Goal: Task Accomplishment & Management: Manage account settings

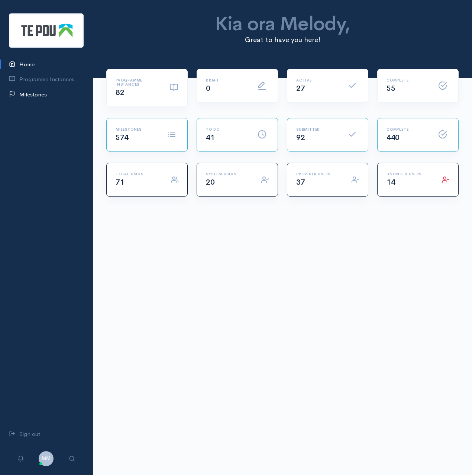
click at [41, 98] on link "Milestones" at bounding box center [46, 94] width 93 height 15
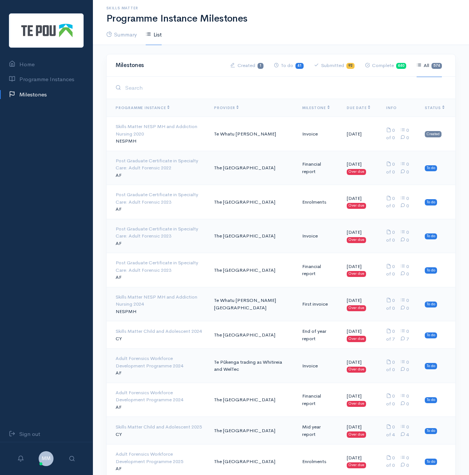
click at [343, 67] on link "Submitted 92" at bounding box center [334, 65] width 41 height 23
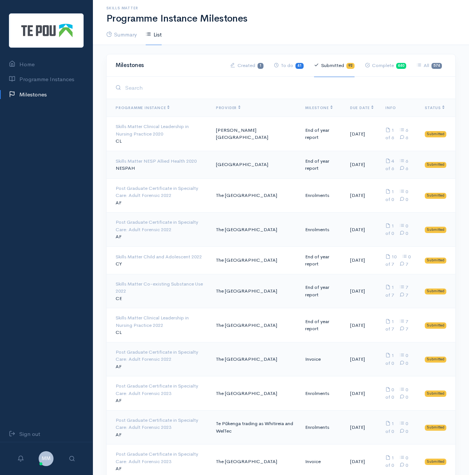
click at [343, 67] on link "Submitted 92" at bounding box center [334, 65] width 41 height 23
drag, startPoint x: 0, startPoint y: 0, endPoint x: 343, endPoint y: 67, distance: 349.0
click at [343, 67] on link "Submitted 92" at bounding box center [334, 65] width 41 height 23
click at [338, 66] on link "Submitted 92" at bounding box center [334, 65] width 41 height 23
click at [313, 108] on span "Milestone" at bounding box center [319, 107] width 28 height 5
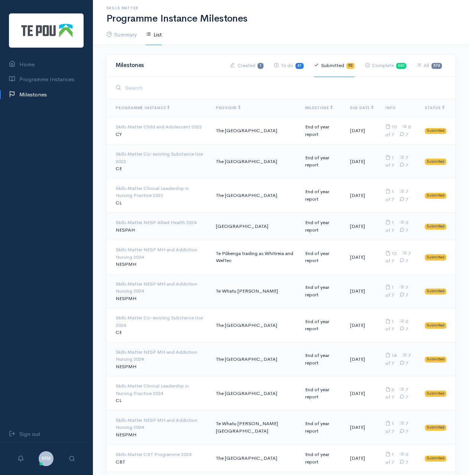
click at [311, 106] on span "Milestone" at bounding box center [319, 107] width 28 height 5
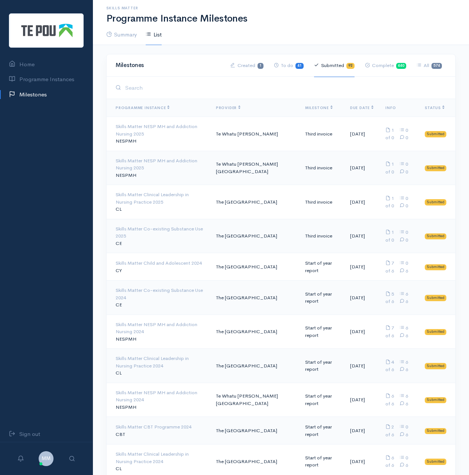
click at [245, 168] on td "Te Whatu [PERSON_NAME][GEOGRAPHIC_DATA]" at bounding box center [254, 168] width 89 height 34
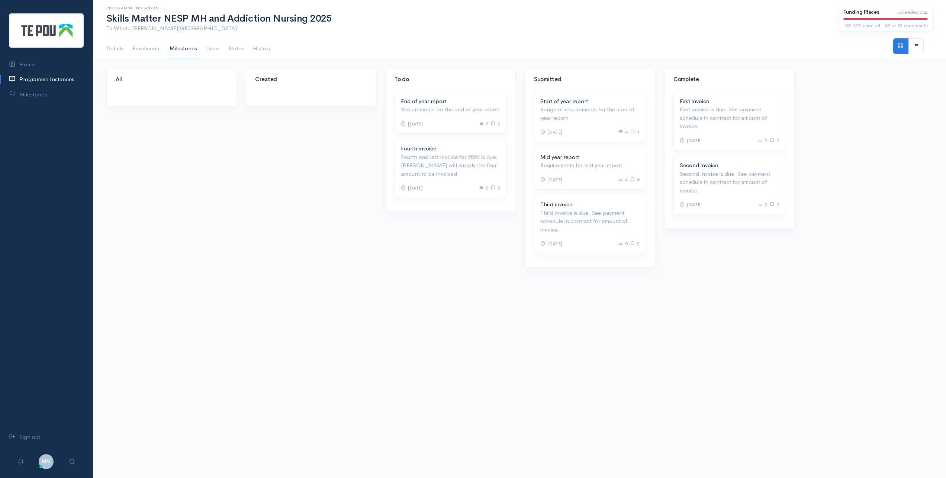
click at [469, 211] on p "Third invoice is due. See payment schedule in contract for amount of invoice." at bounding box center [589, 221] width 99 height 25
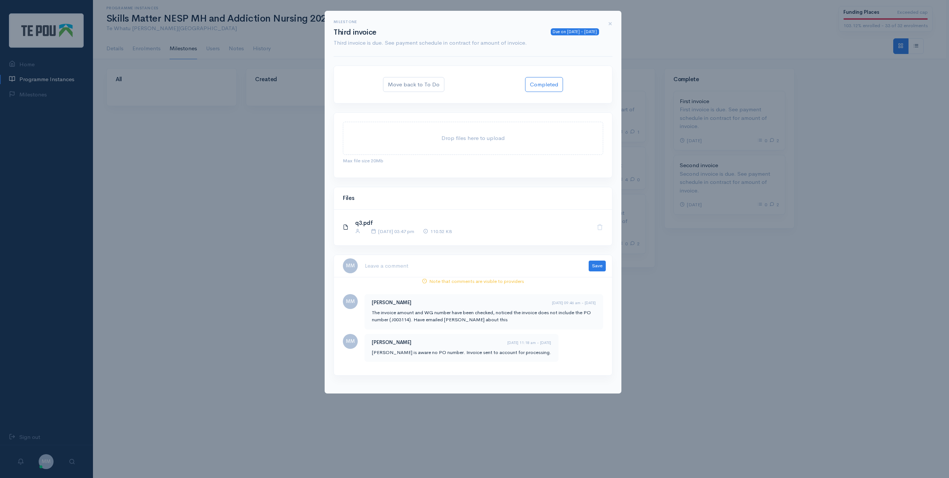
click at [429, 268] on textarea at bounding box center [472, 265] width 215 height 15
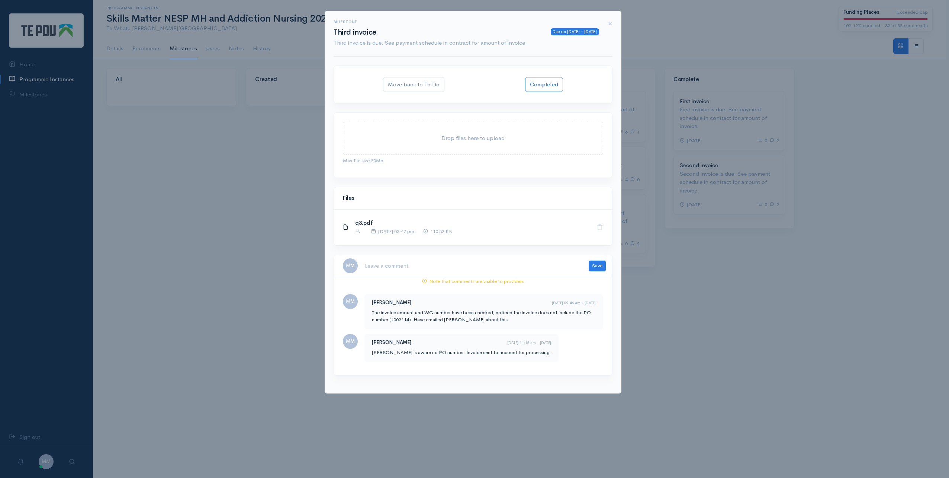
click at [429, 268] on textarea at bounding box center [472, 265] width 215 height 15
type textarea "i"
click at [429, 268] on textarea "invoice has been checked and assigned to Angela for approval" at bounding box center [472, 265] width 215 height 15
click at [469, 264] on textarea "invoice has been checked and assigned to Angela for approval" at bounding box center [472, 265] width 215 height 15
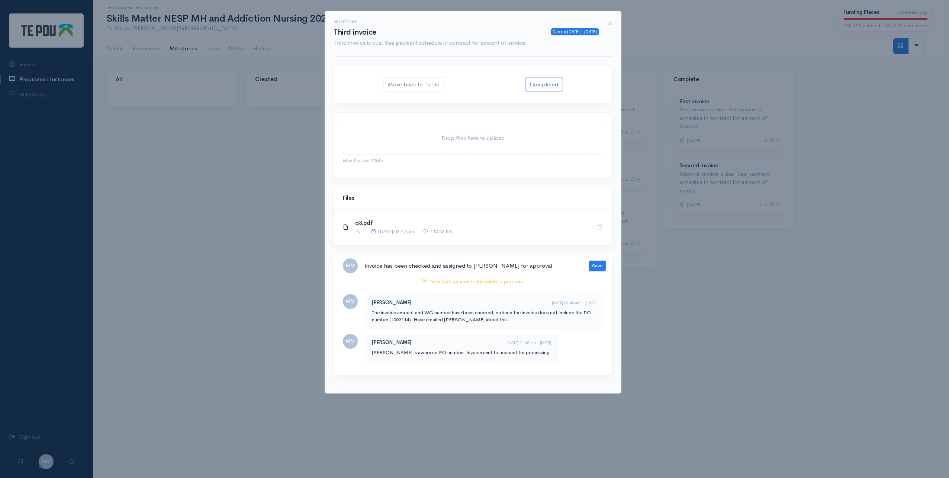
type textarea "invoice has been checked and assigned to Angela for approval"
click at [469, 264] on button "Save" at bounding box center [597, 265] width 17 height 11
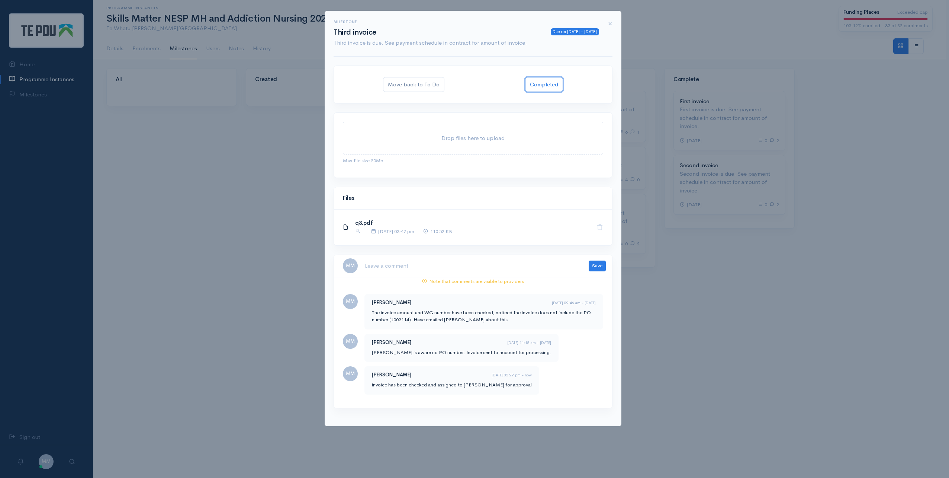
click at [469, 87] on button "Completed" at bounding box center [544, 84] width 38 height 15
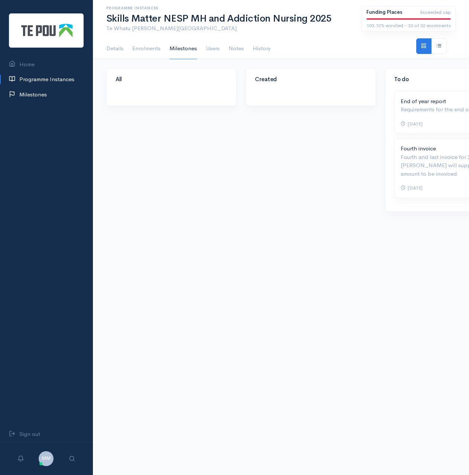
click at [37, 91] on link "Milestones" at bounding box center [46, 94] width 93 height 15
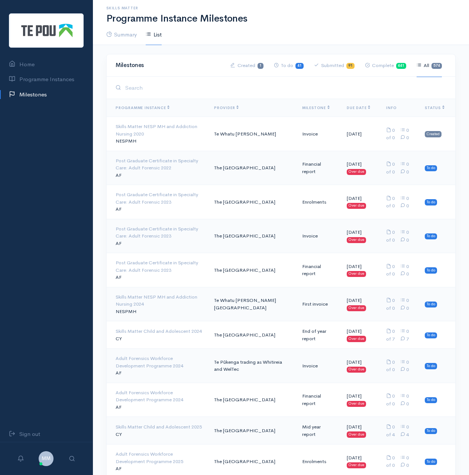
click at [334, 68] on link "Submitted 91" at bounding box center [334, 65] width 41 height 23
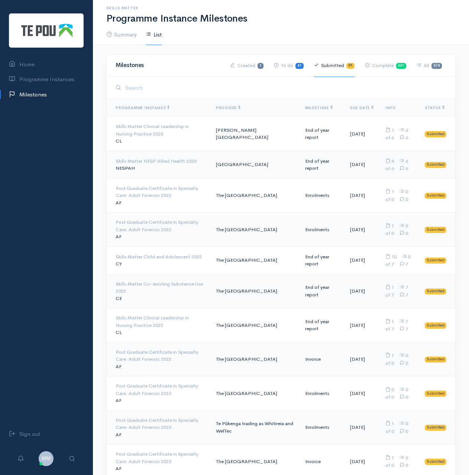
click at [310, 102] on th "Milestone" at bounding box center [321, 108] width 45 height 18
click at [312, 105] on span "Milestone" at bounding box center [319, 107] width 28 height 5
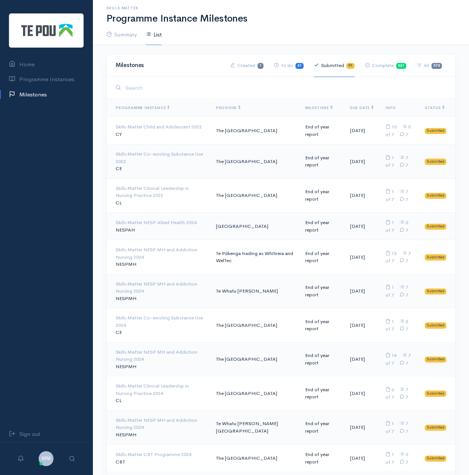
click at [312, 105] on span "Milestone" at bounding box center [319, 107] width 28 height 5
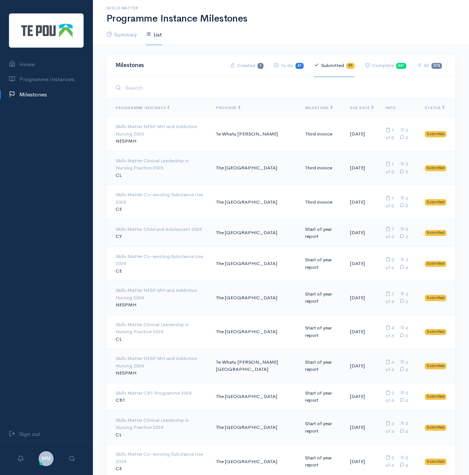
click at [254, 130] on td "Te Whatu [PERSON_NAME]" at bounding box center [254, 134] width 89 height 34
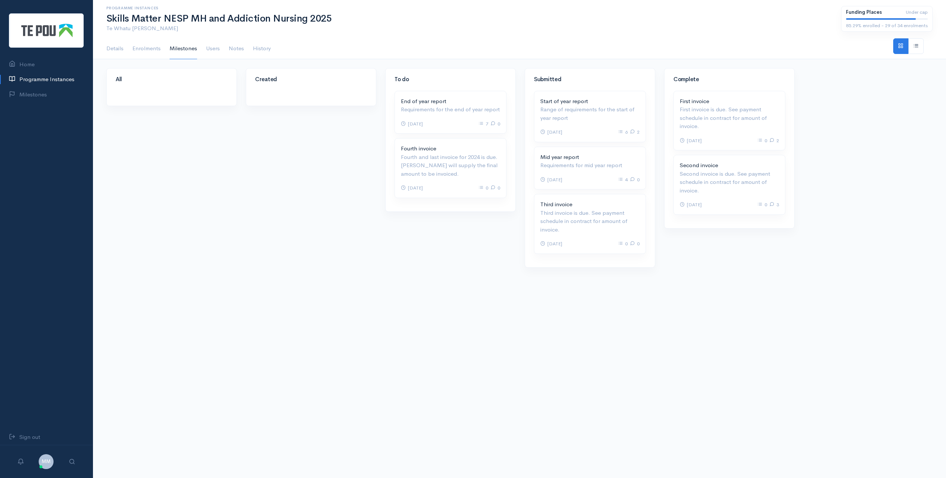
click at [469, 221] on p "Third invoice is due. See payment schedule in contract for amount of invoice." at bounding box center [589, 221] width 99 height 25
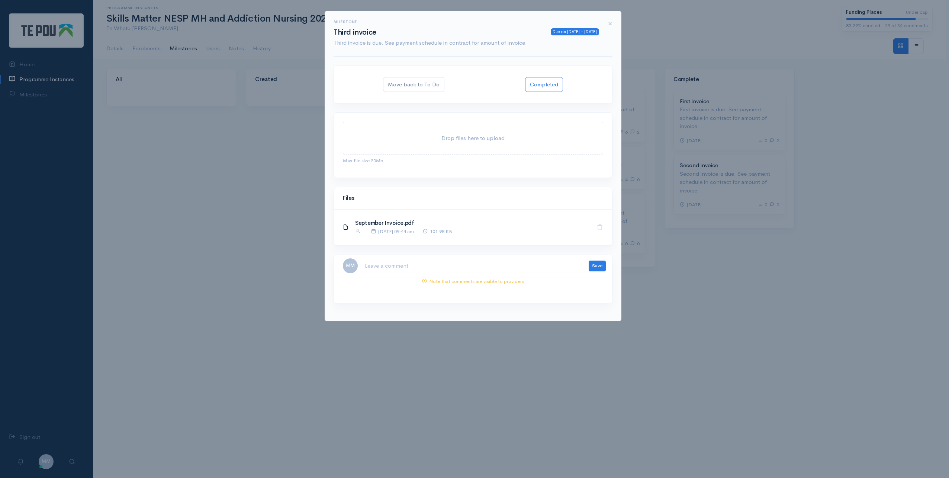
click at [389, 220] on link "September Invoice.pdf" at bounding box center [384, 222] width 59 height 7
click at [399, 261] on textarea at bounding box center [472, 265] width 215 height 15
type textarea "invoice has been checked and approved by Angela"
click at [469, 263] on button "Save" at bounding box center [597, 265] width 17 height 11
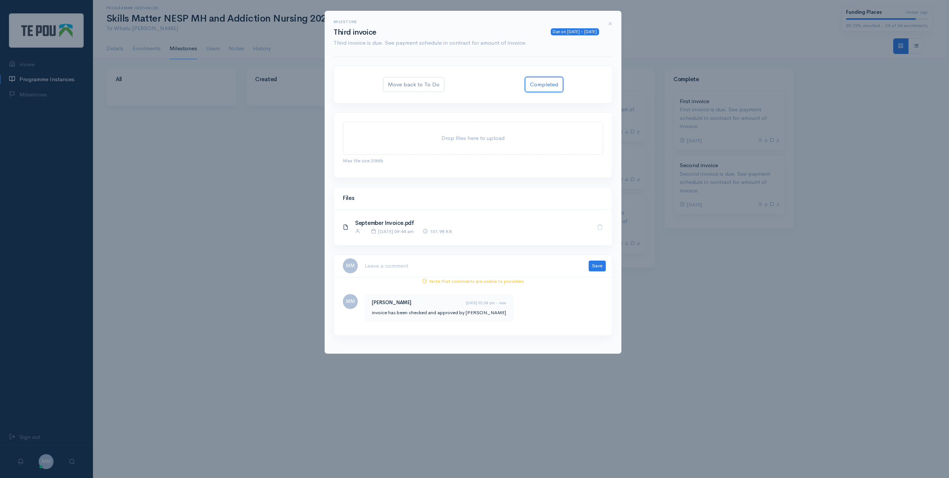
click at [469, 85] on button "Completed" at bounding box center [544, 84] width 38 height 15
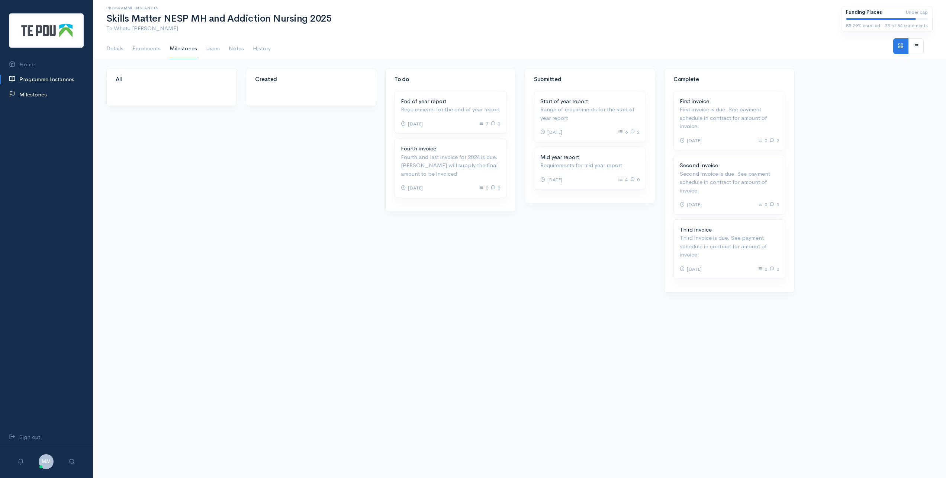
click at [31, 94] on link "Milestones" at bounding box center [46, 94] width 93 height 15
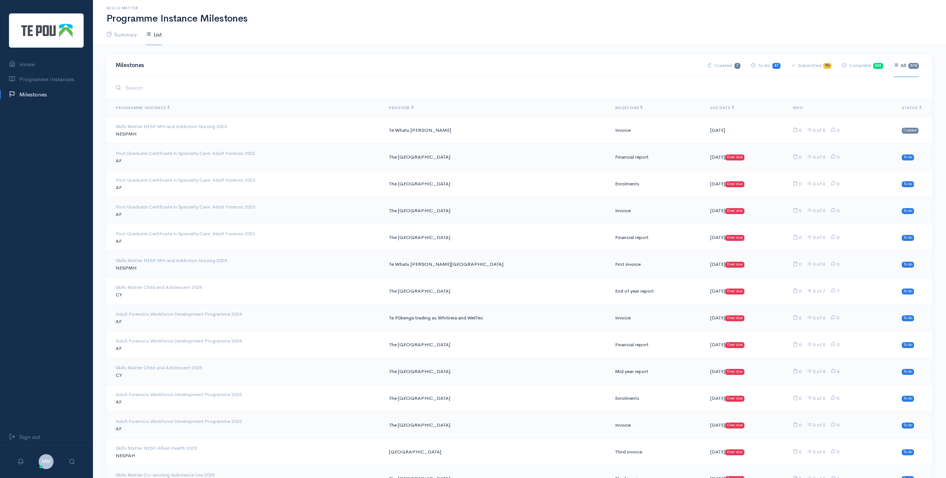
click at [819, 64] on link "Submitted 90" at bounding box center [811, 65] width 41 height 23
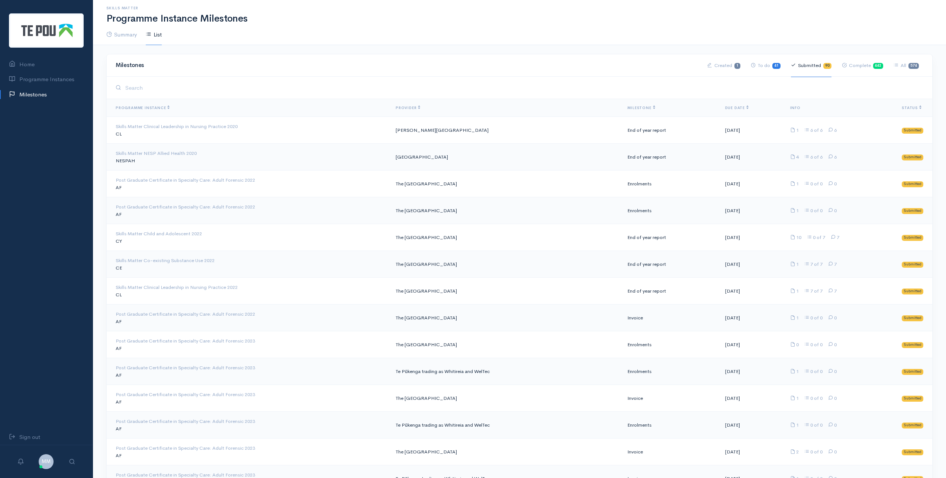
click at [627, 109] on span "Milestone" at bounding box center [641, 107] width 28 height 5
